Goal: Task Accomplishment & Management: Manage account settings

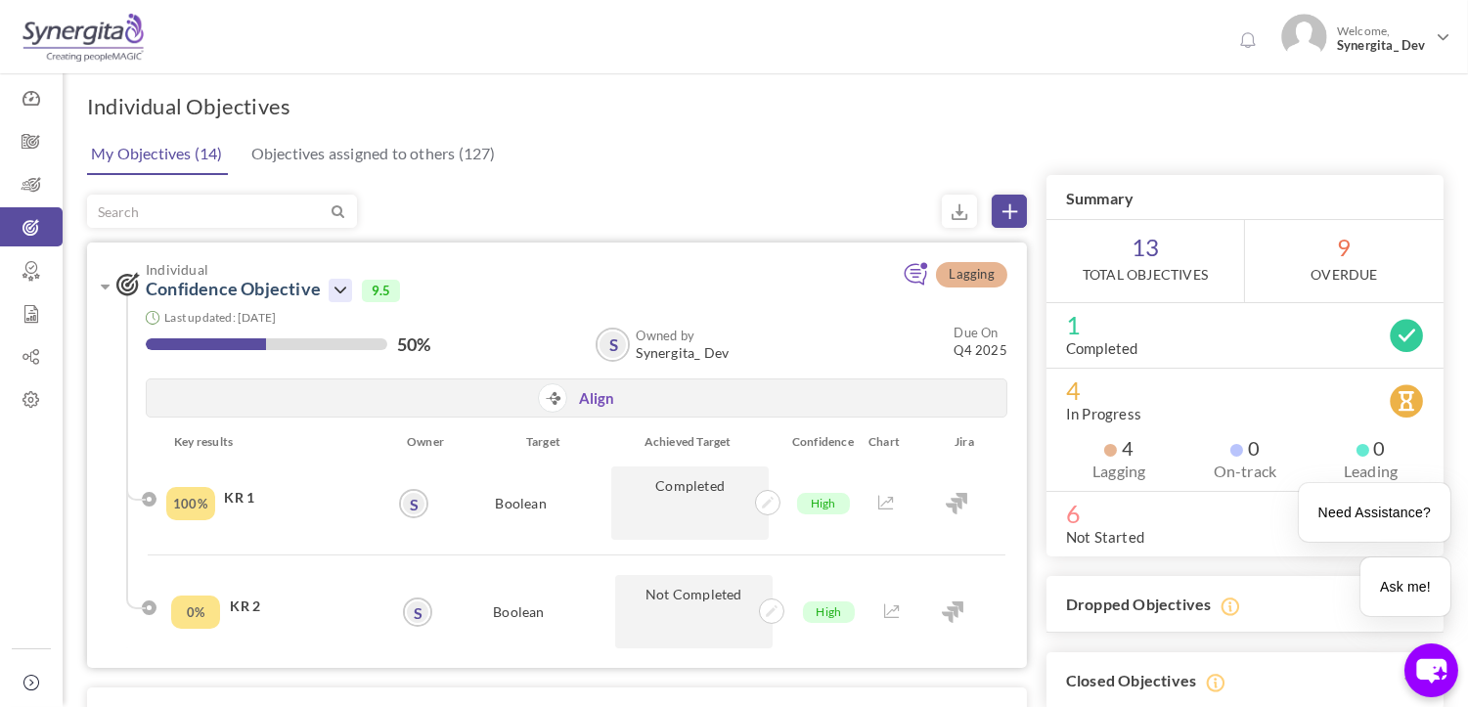
click at [334, 287] on icon at bounding box center [340, 290] width 23 height 23
click at [373, 416] on link "Edit" at bounding box center [405, 418] width 113 height 34
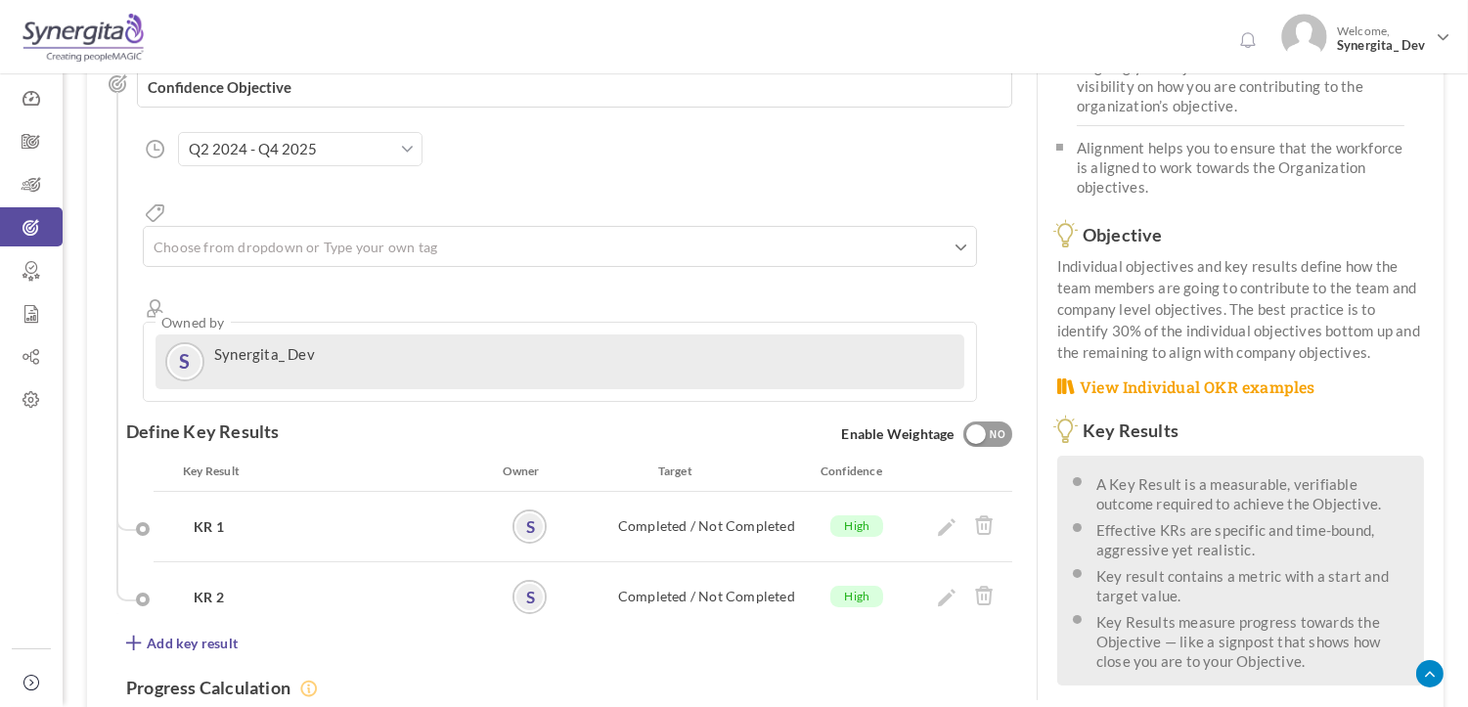
scroll to position [217, 0]
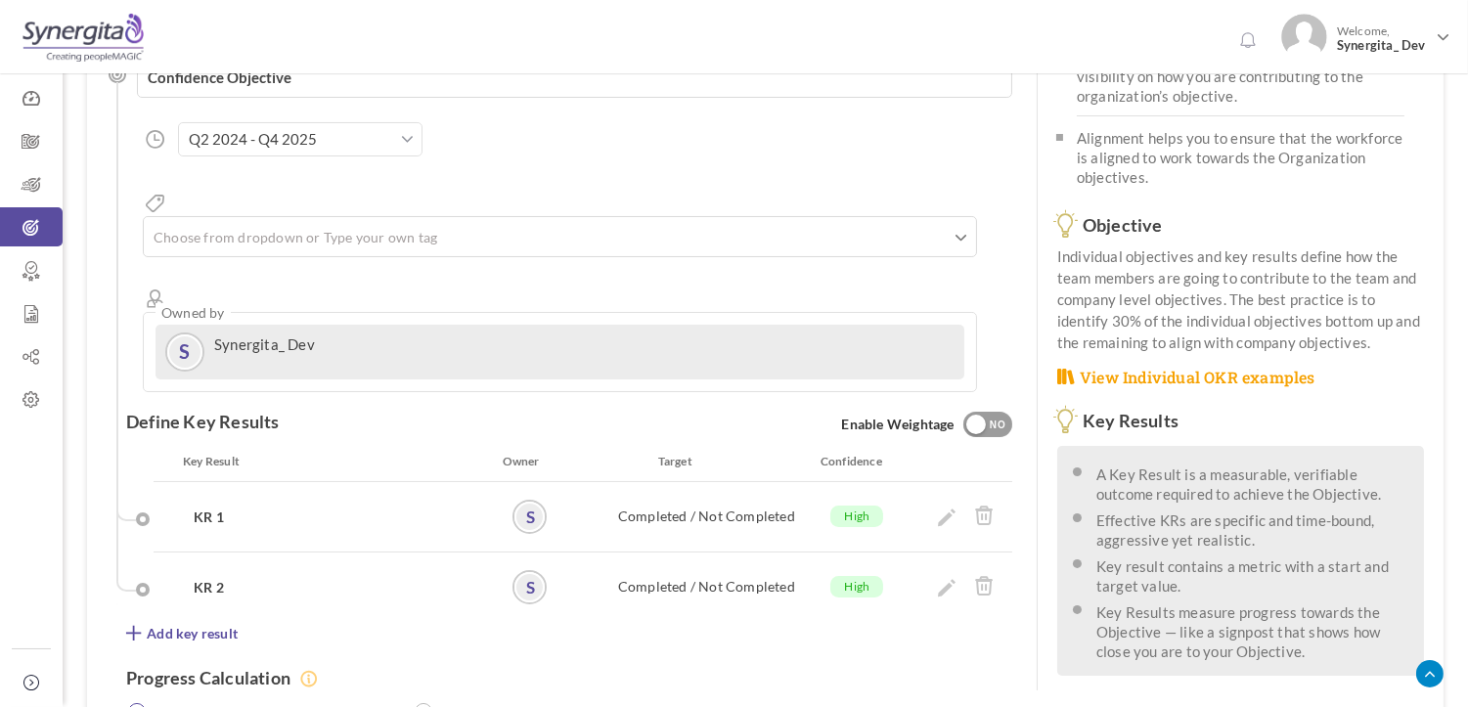
click at [333, 153] on input "Q2 2024 - Q4 2025" at bounding box center [300, 139] width 244 height 34
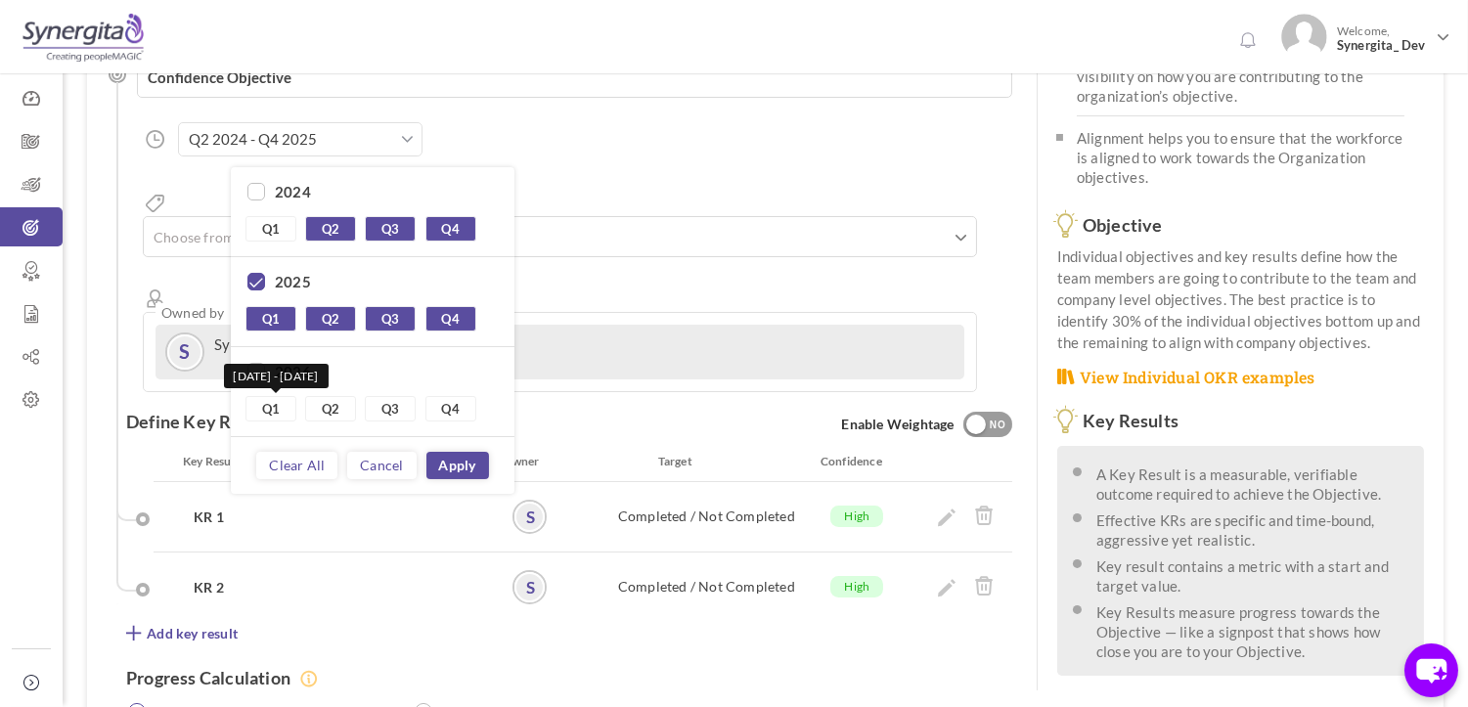
click at [270, 405] on link "Q1" at bounding box center [270, 408] width 51 height 25
type input "Q2 2024 - Q1 2026"
click at [464, 463] on link "Apply" at bounding box center [457, 465] width 63 height 27
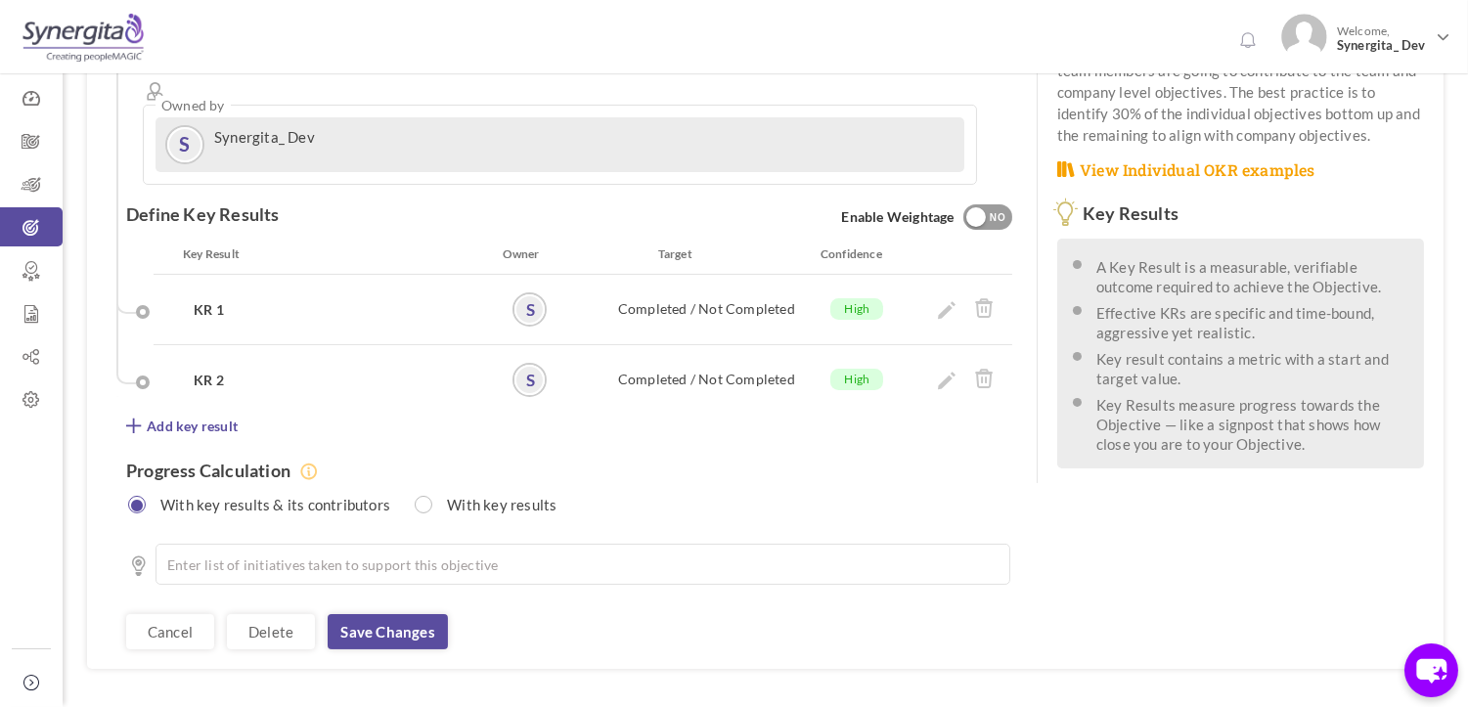
scroll to position [433, 0]
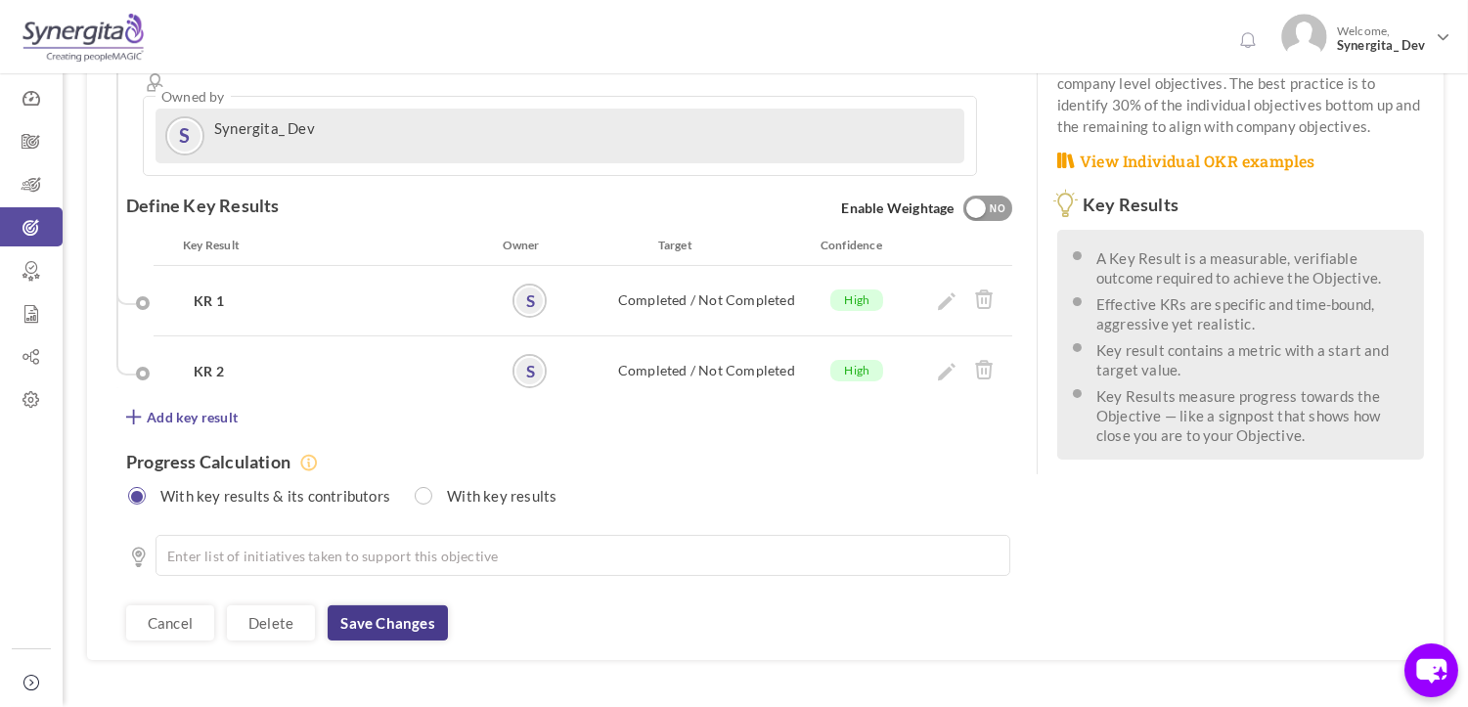
click at [414, 605] on link "Save changes" at bounding box center [387, 622] width 119 height 35
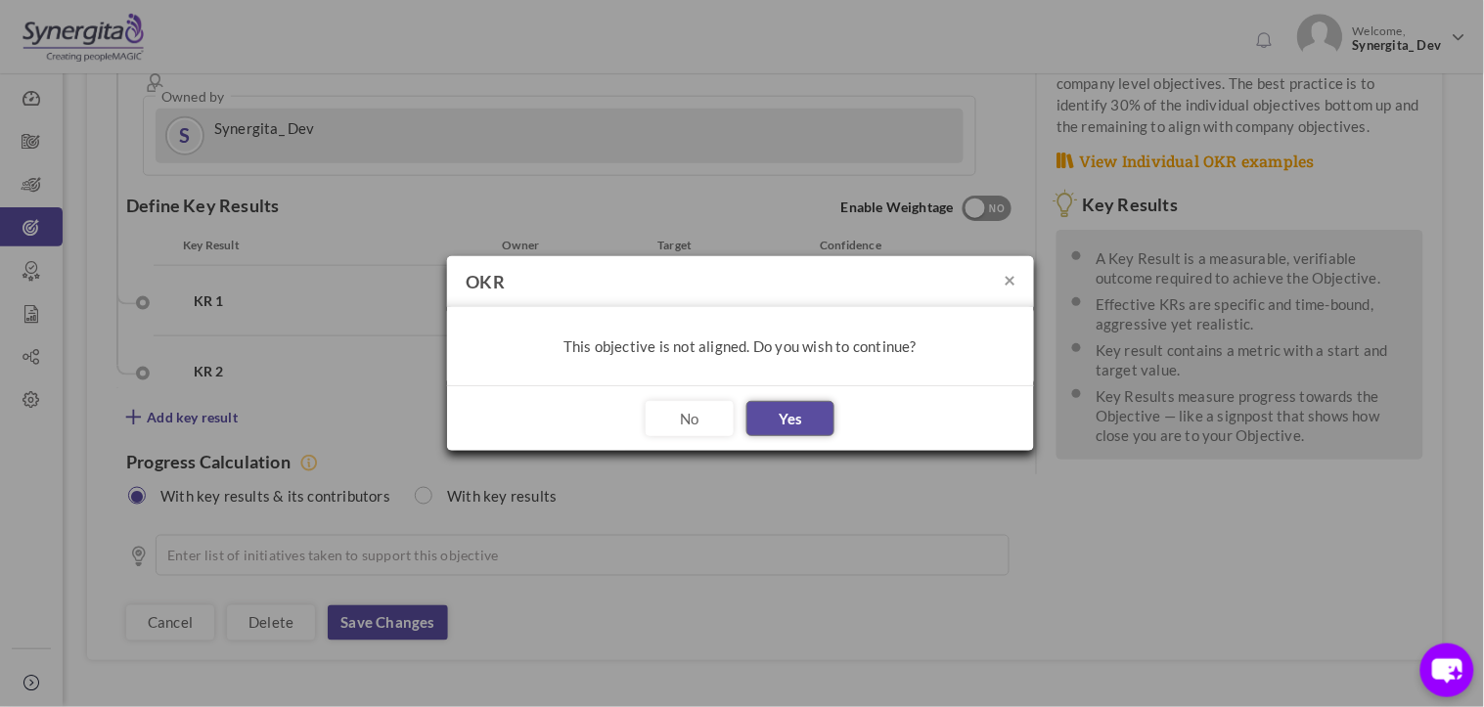
click at [799, 423] on button "Yes" at bounding box center [790, 418] width 88 height 35
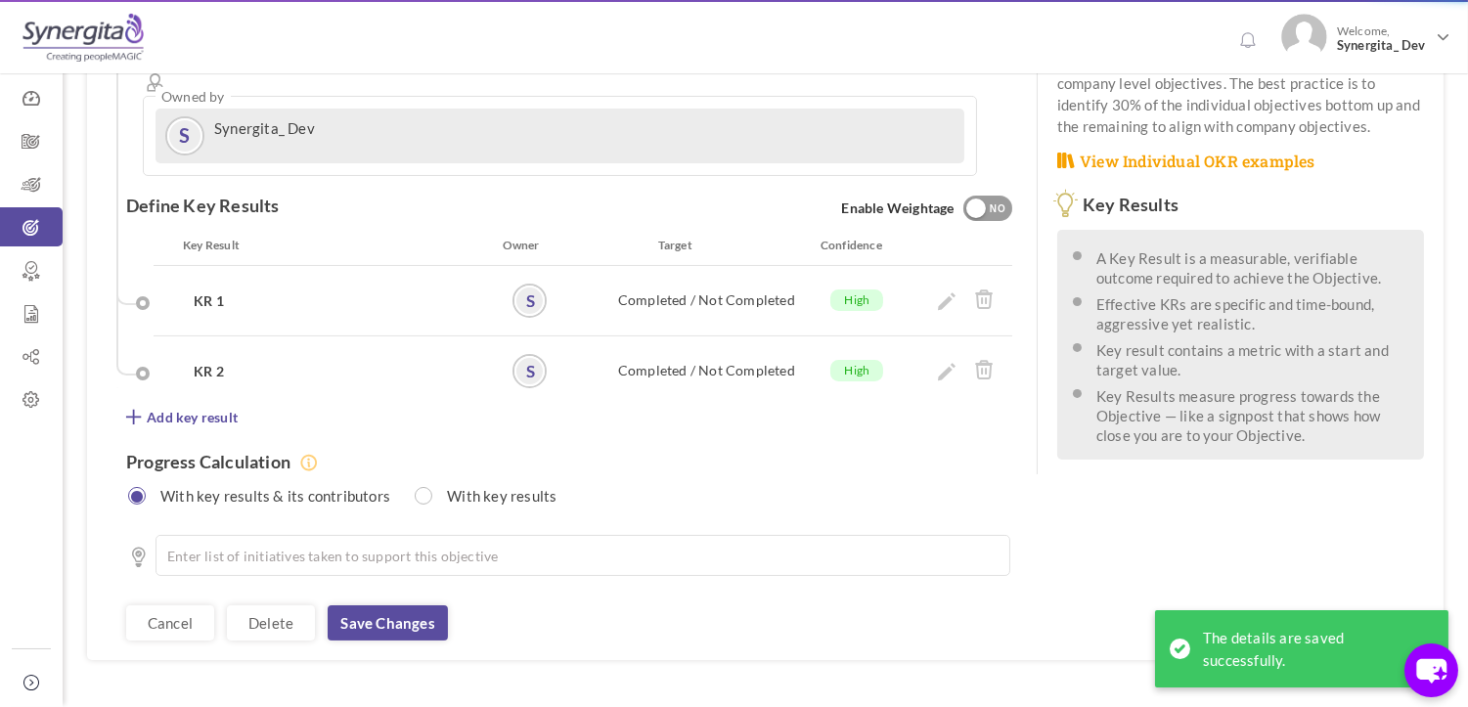
scroll to position [0, 0]
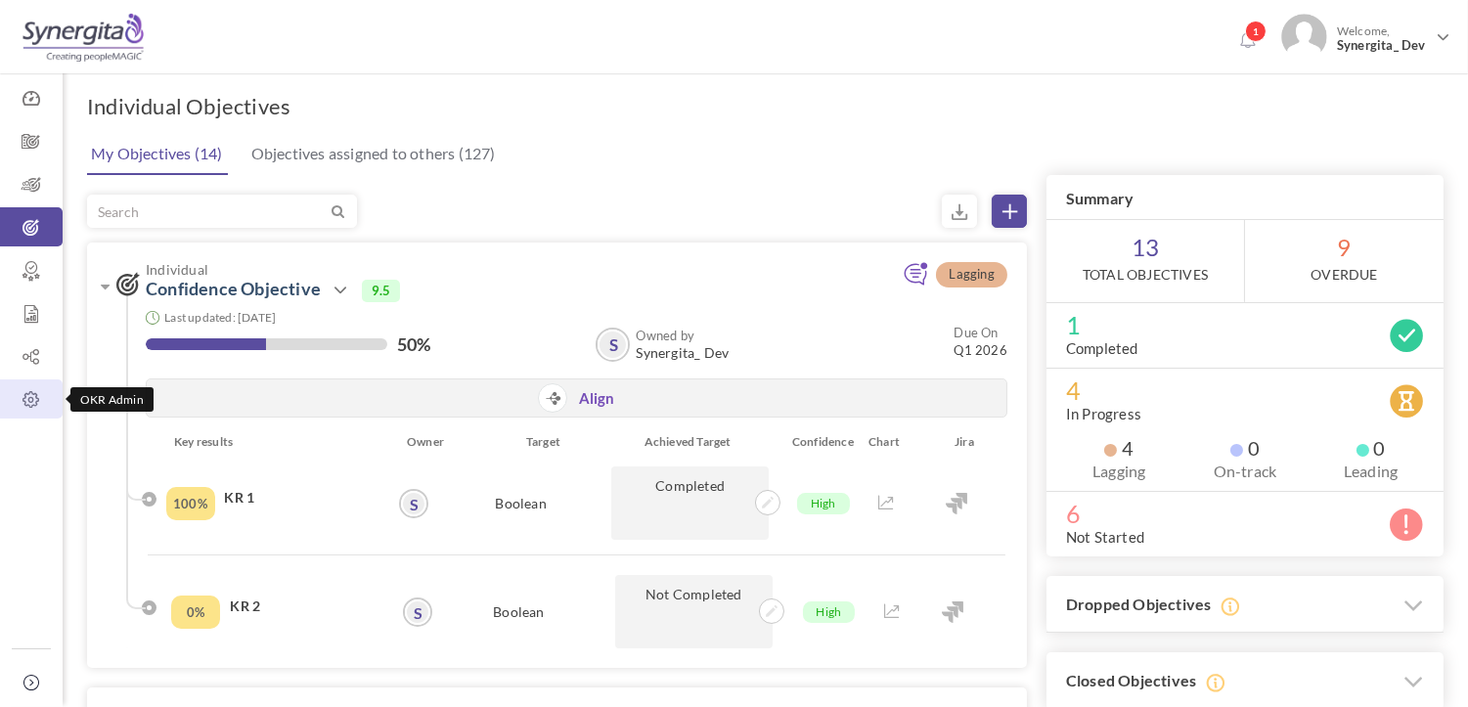
click at [26, 402] on icon at bounding box center [31, 400] width 63 height 20
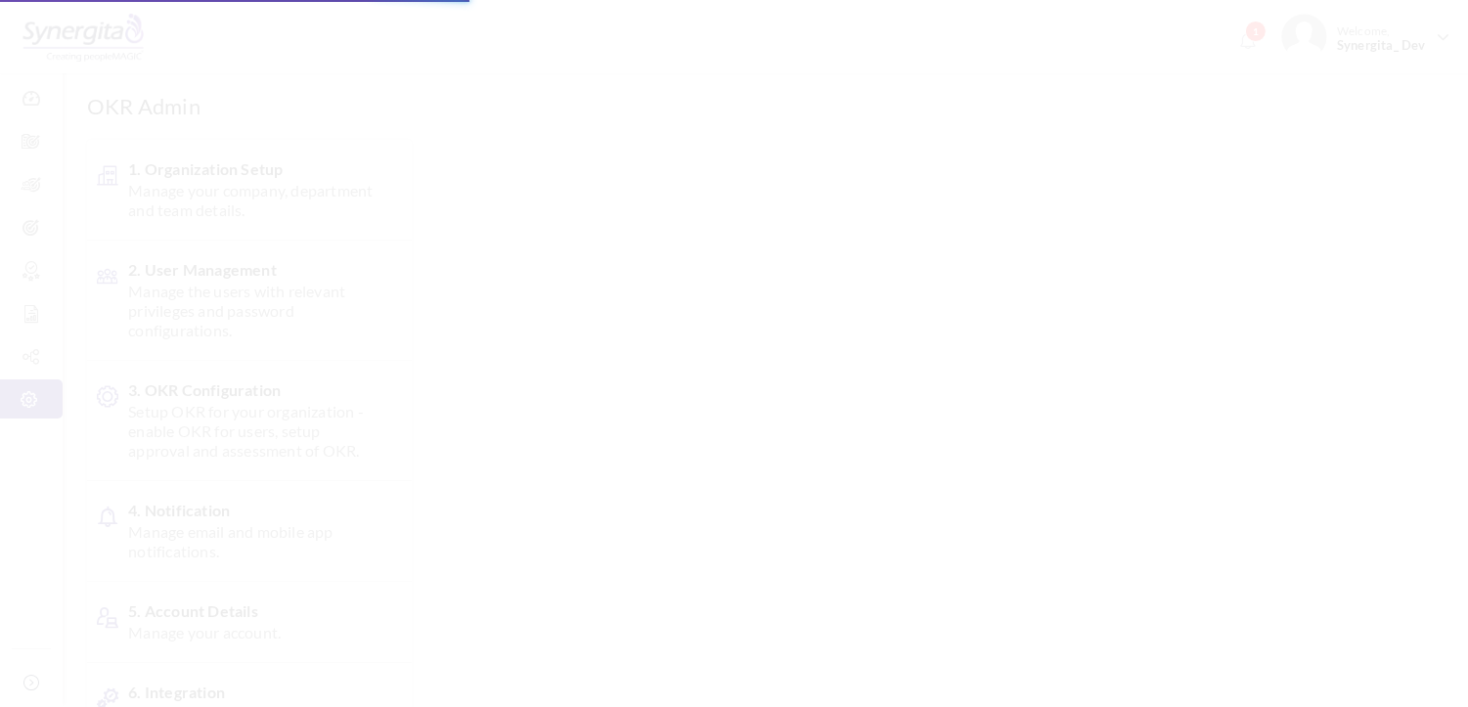
click at [244, 389] on span "3. OKR Configuration Setup OKR for your organization - enable OKR for users, se…" at bounding box center [254, 420] width 253 height 80
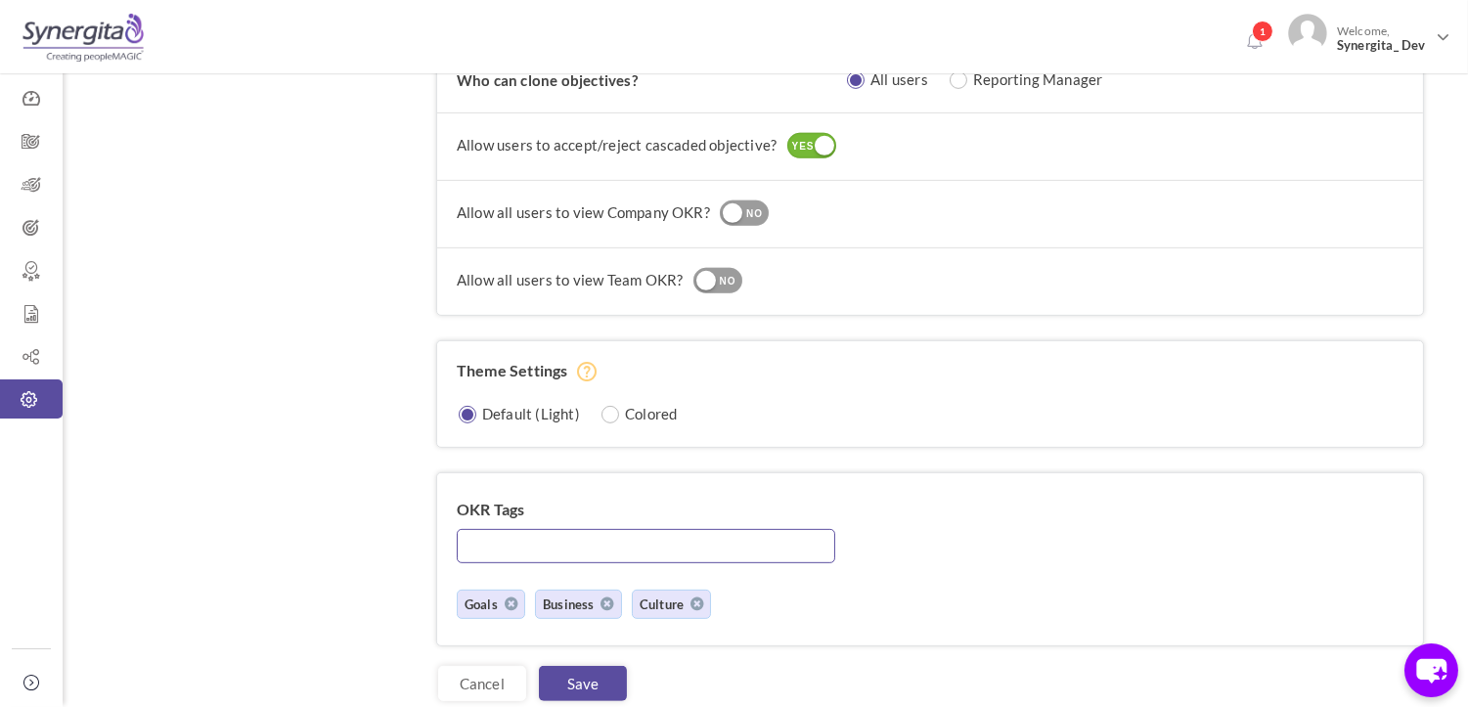
scroll to position [1663, 0]
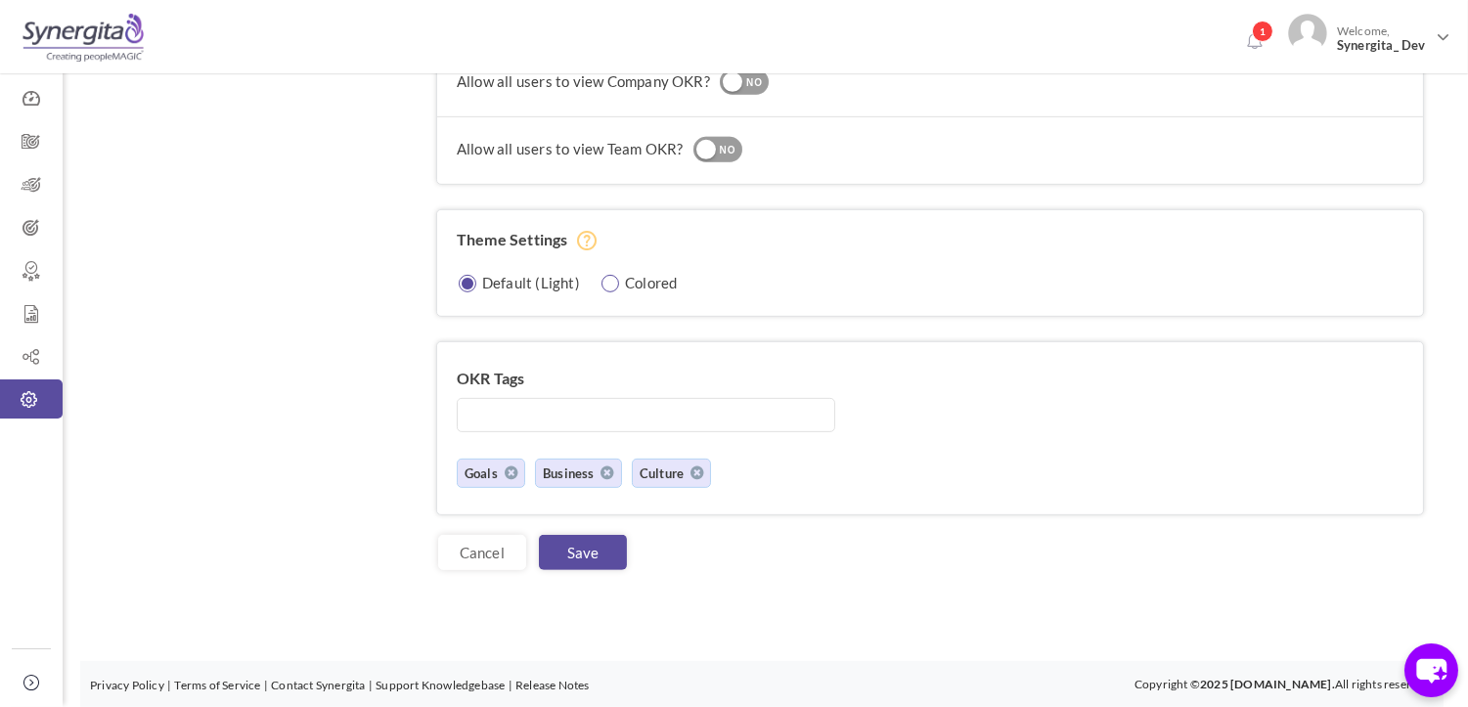
click at [643, 279] on label "Colored" at bounding box center [651, 283] width 52 height 20
click at [575, 546] on link "Save" at bounding box center [583, 552] width 88 height 35
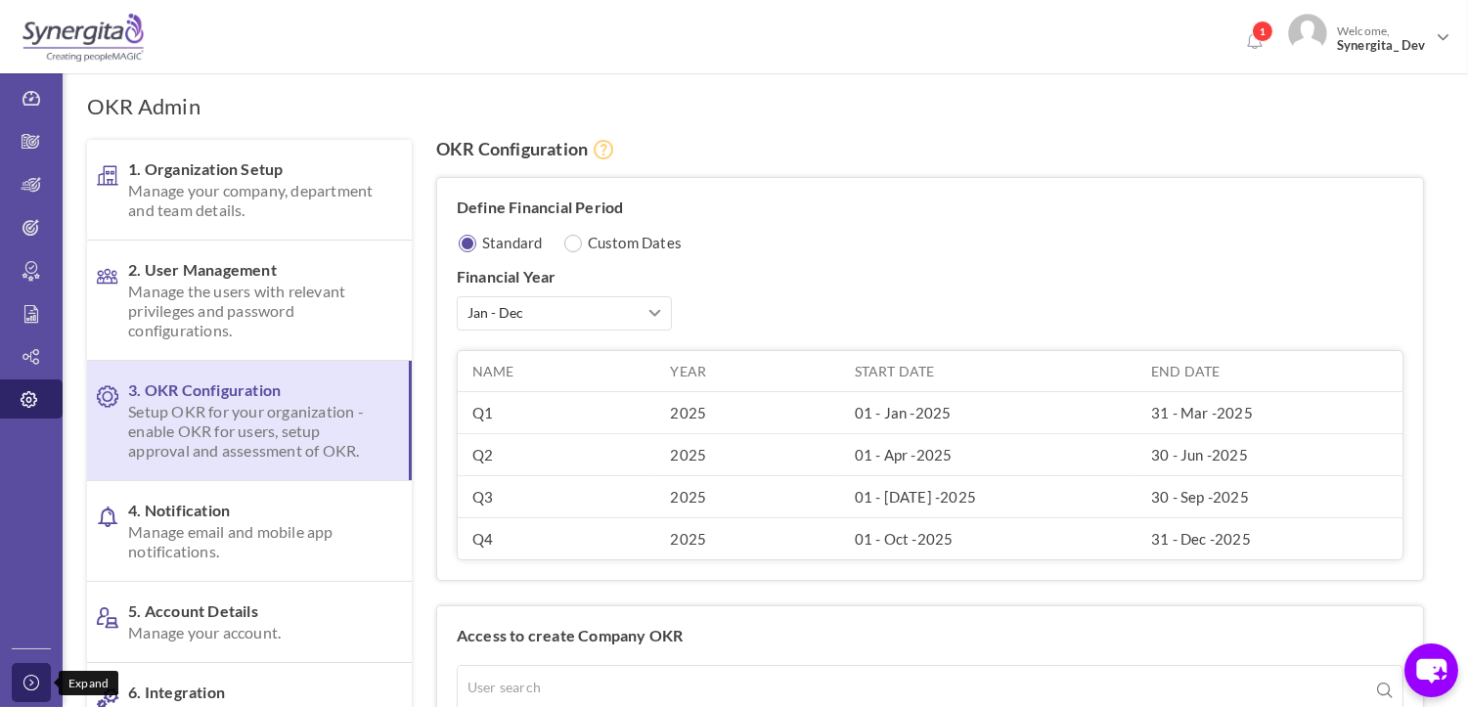
click at [26, 683] on icon at bounding box center [34, 683] width 23 height 16
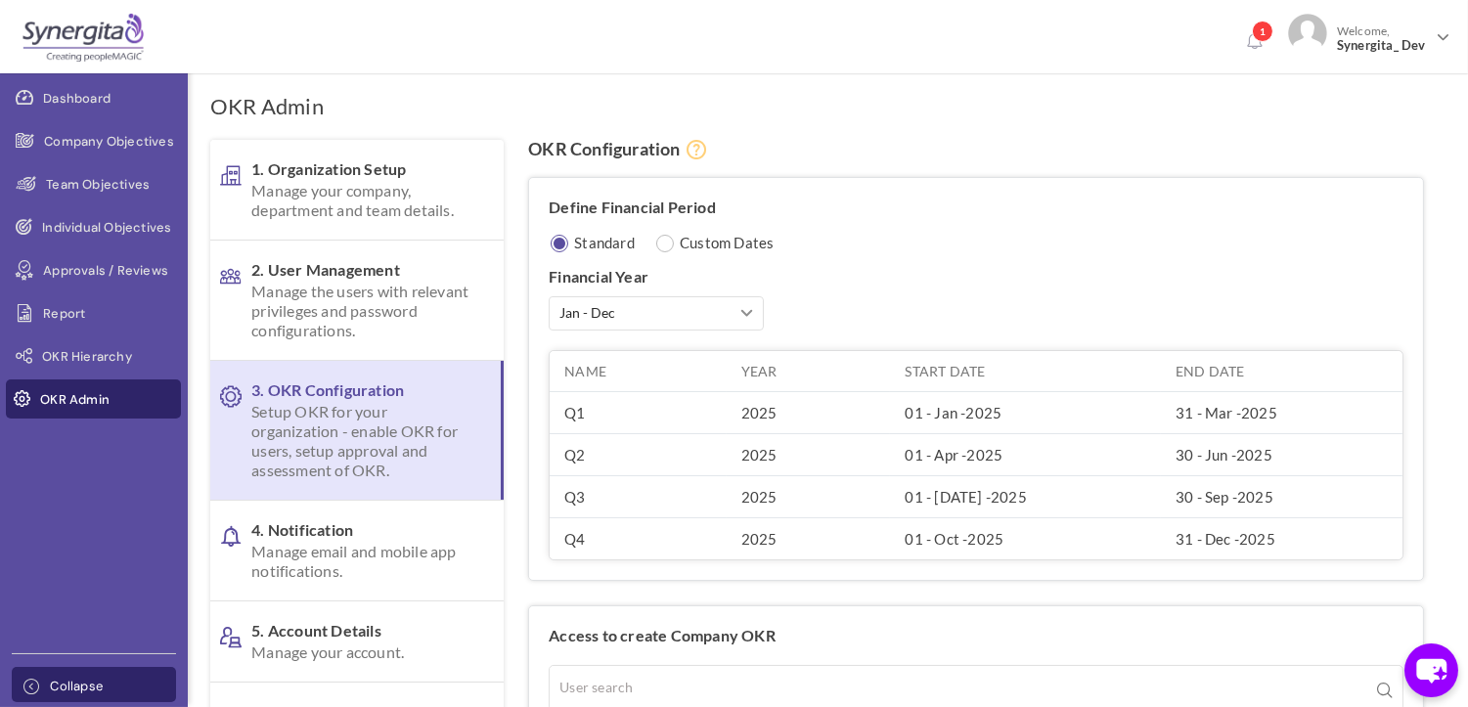
click at [59, 673] on link "Collapse" at bounding box center [94, 684] width 164 height 35
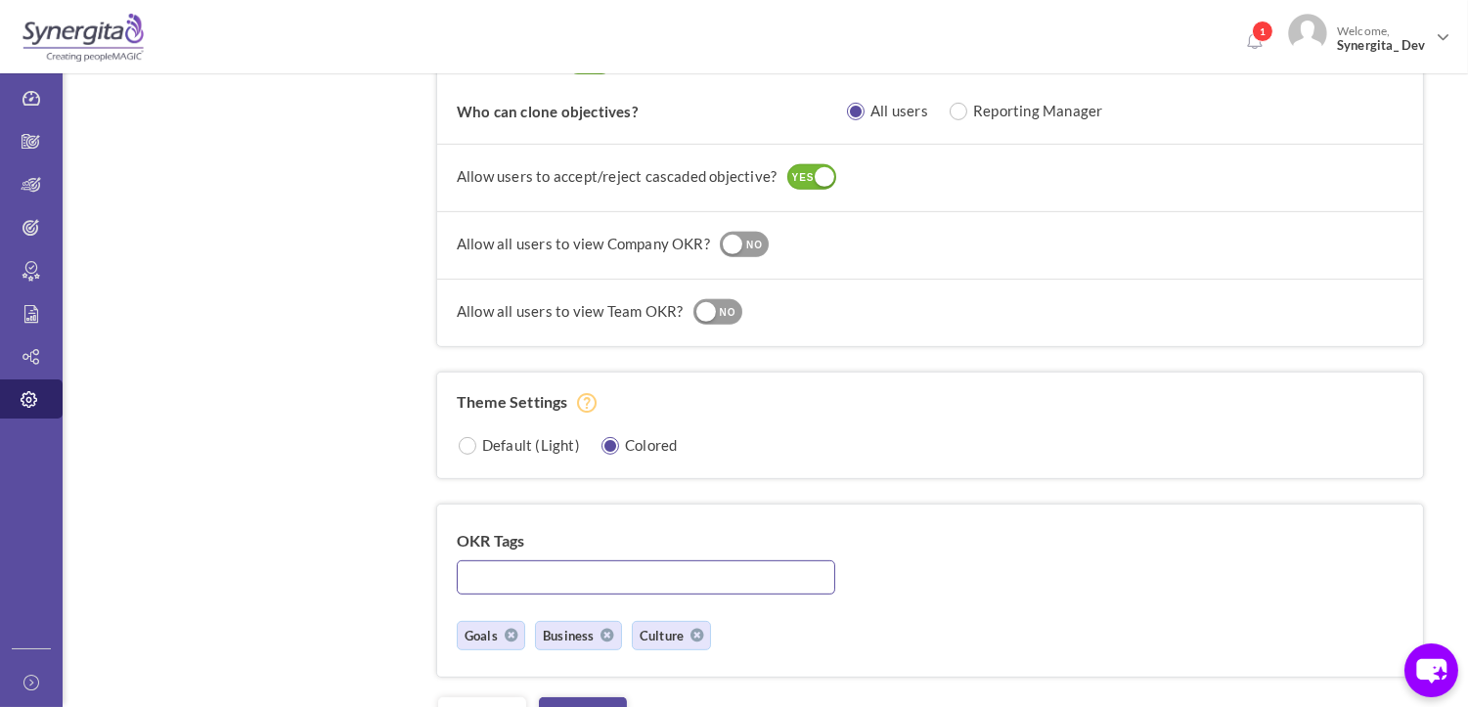
scroll to position [1663, 0]
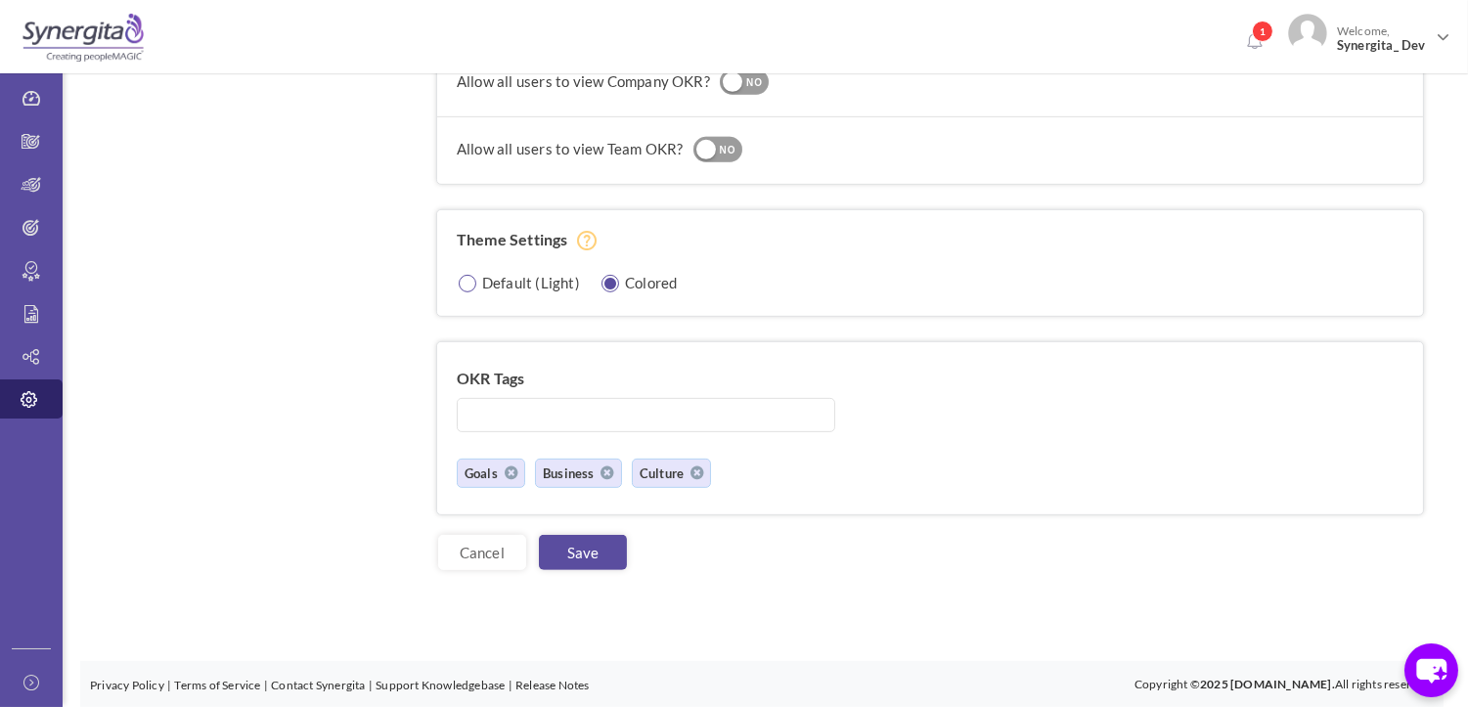
click at [482, 290] on div "Default (Light) Colored" at bounding box center [930, 289] width 986 height 53
click at [469, 278] on input "radio" at bounding box center [469, 284] width 19 height 19
radio input "true"
click at [577, 552] on link "Save" at bounding box center [583, 552] width 88 height 35
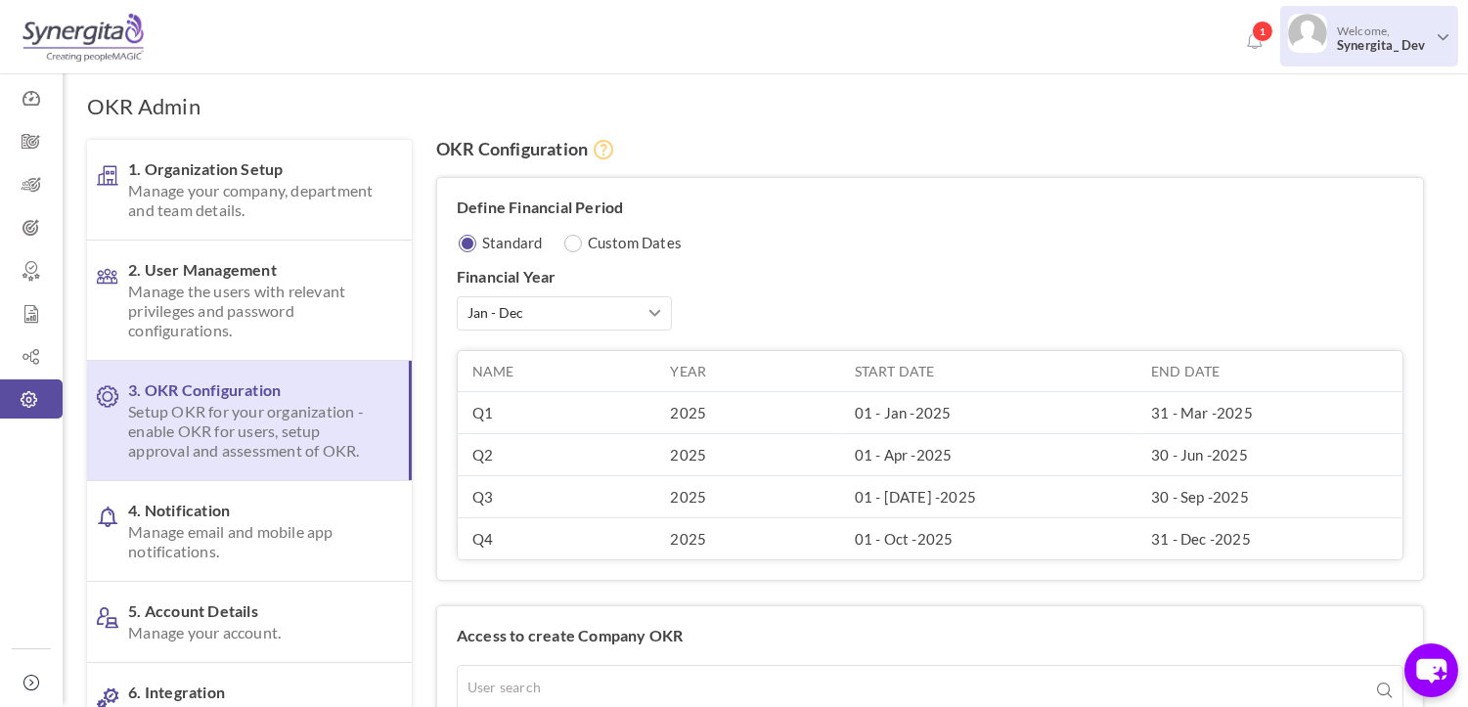
click at [1386, 30] on span "Welcome, Synergita_ Dev" at bounding box center [1380, 38] width 107 height 49
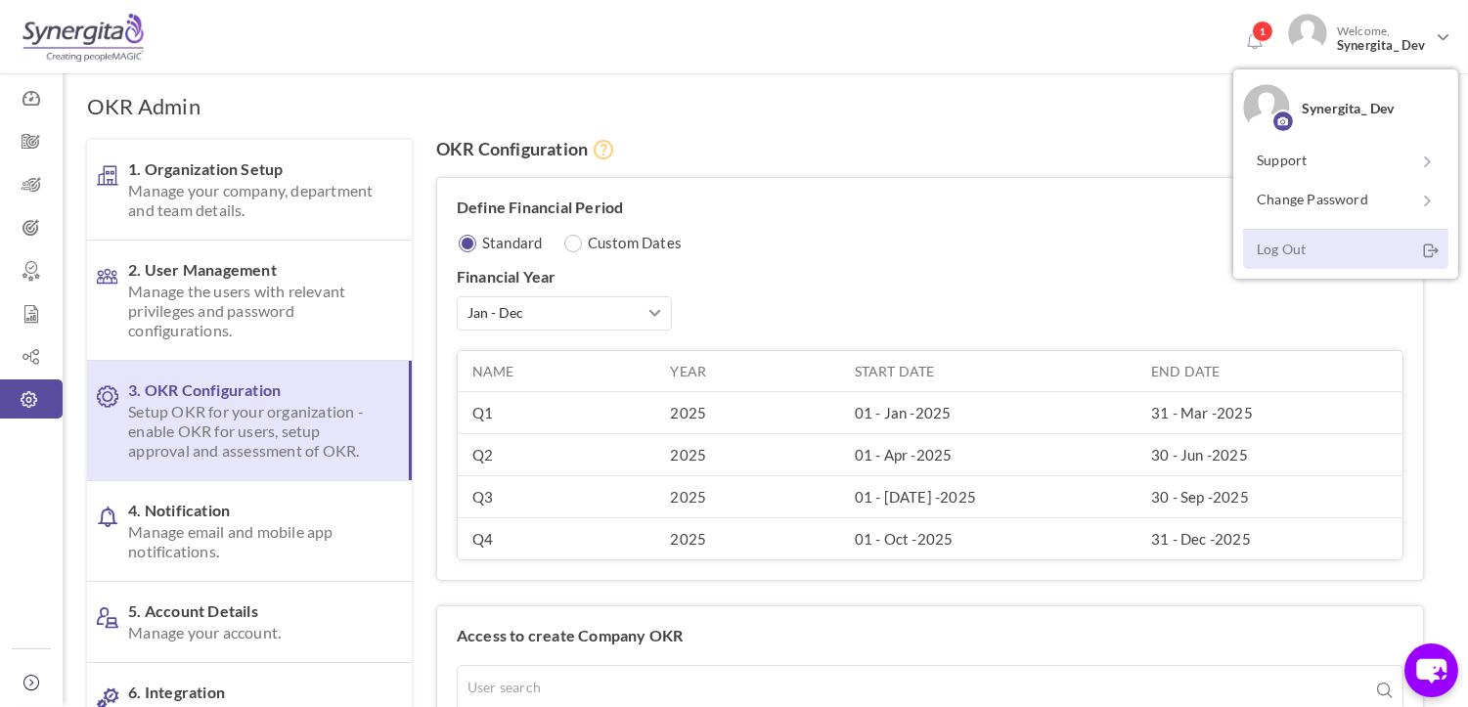
click at [1263, 244] on link "Log Out" at bounding box center [1345, 249] width 205 height 40
